Goal: Information Seeking & Learning: Learn about a topic

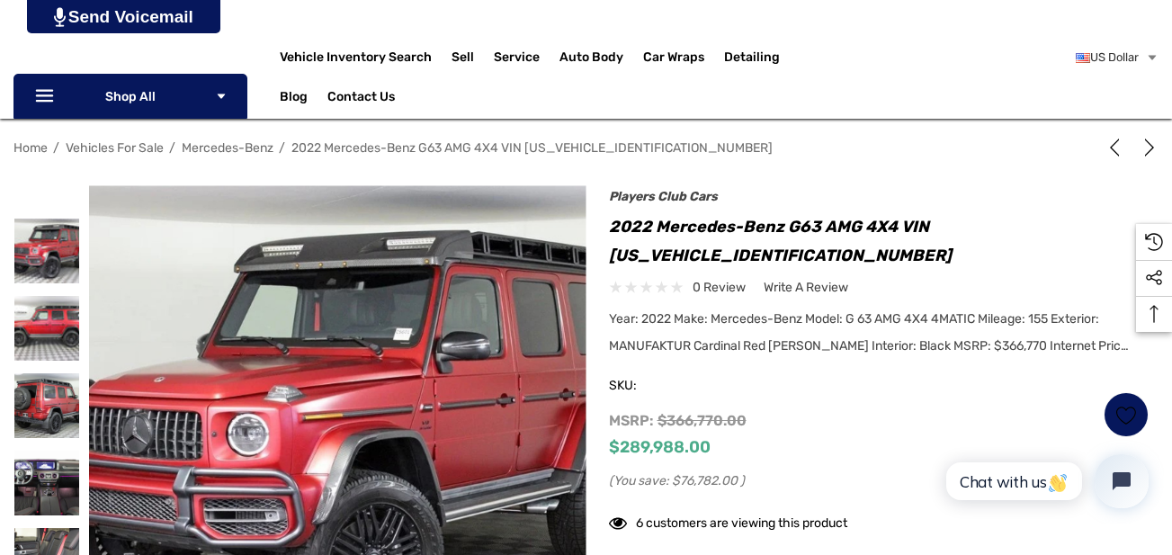
scroll to position [298, 0]
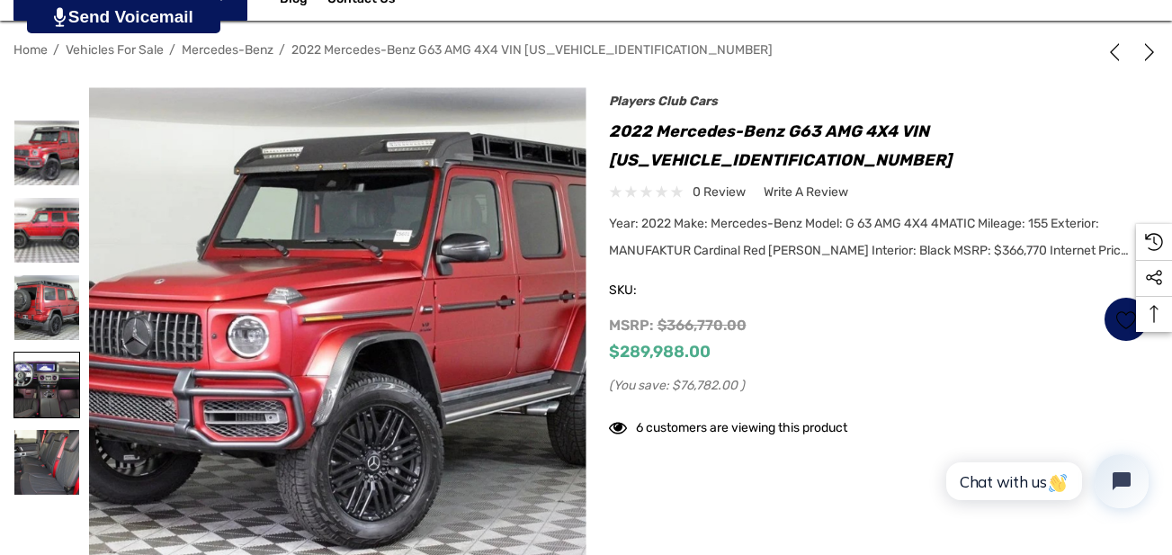
click at [46, 386] on img at bounding box center [46, 385] width 65 height 65
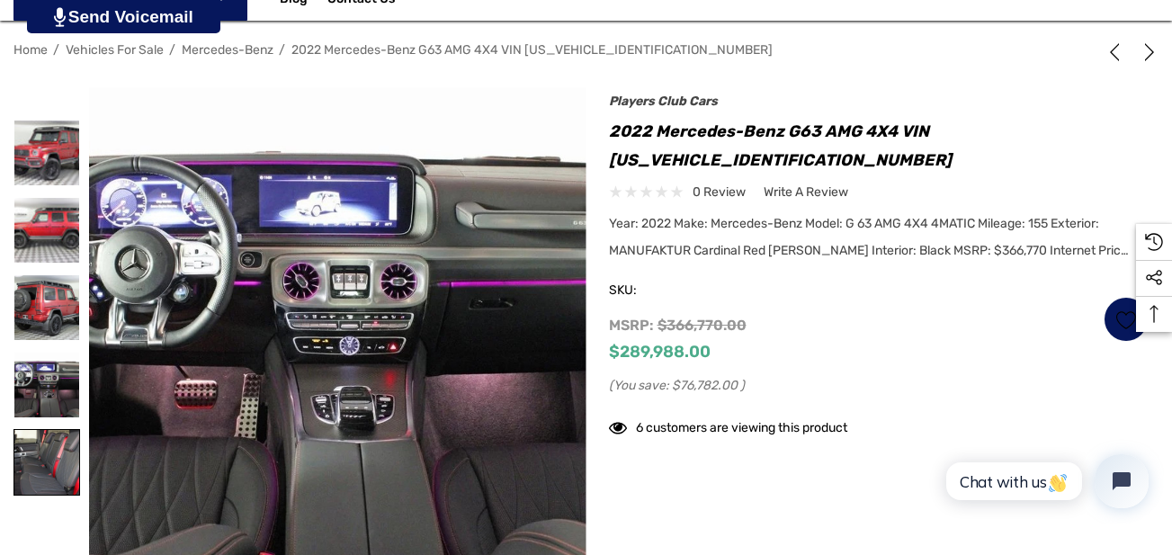
click at [40, 435] on img at bounding box center [46, 462] width 65 height 65
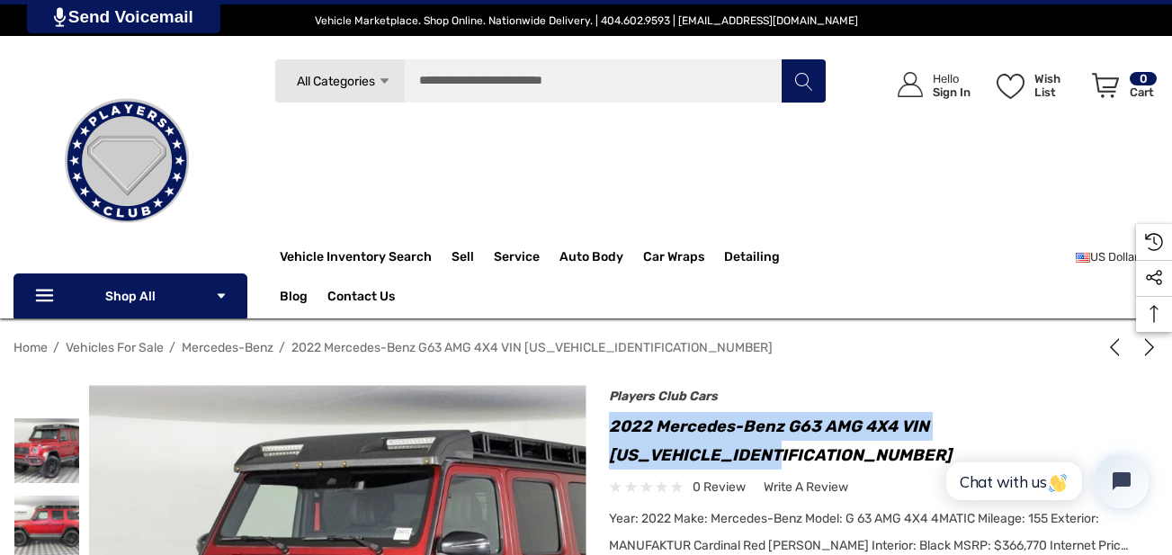
drag, startPoint x: 802, startPoint y: 452, endPoint x: 600, endPoint y: 432, distance: 202.5
copy h1 "2022 Mercedes-Benz G63 AMG 4X4 VIN [US_VEHICLE_IDENTIFICATION_NUMBER]"
